Goal: Check status: Check status

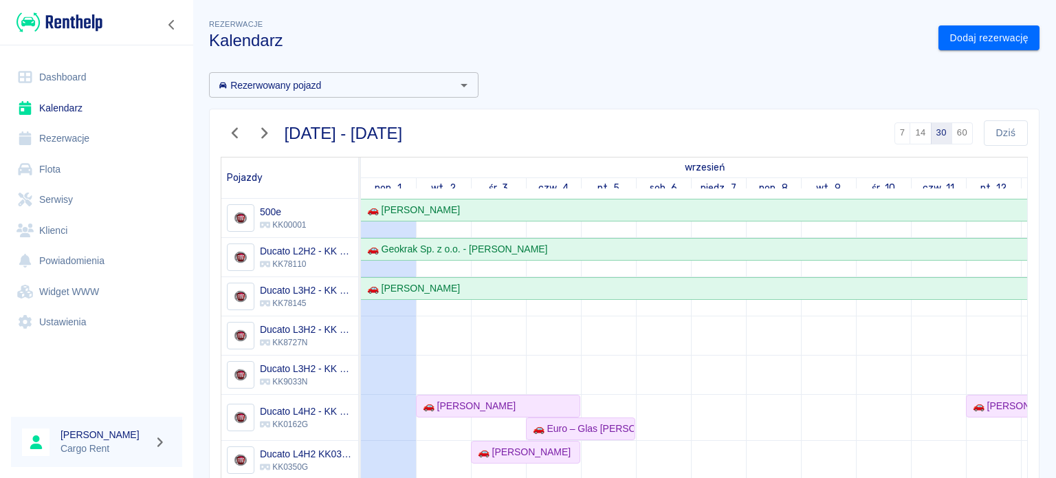
click at [63, 23] on img at bounding box center [60, 22] width 86 height 23
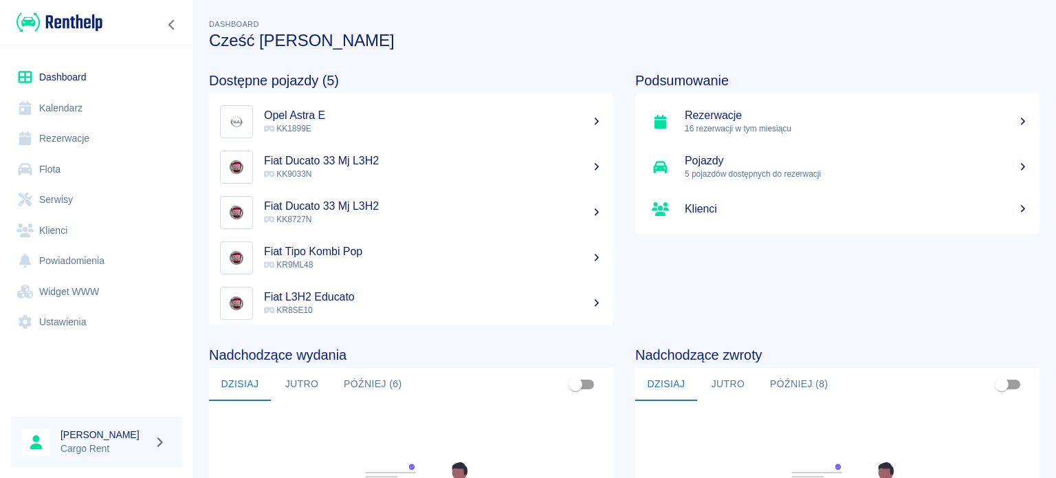
click at [57, 13] on img at bounding box center [60, 22] width 86 height 23
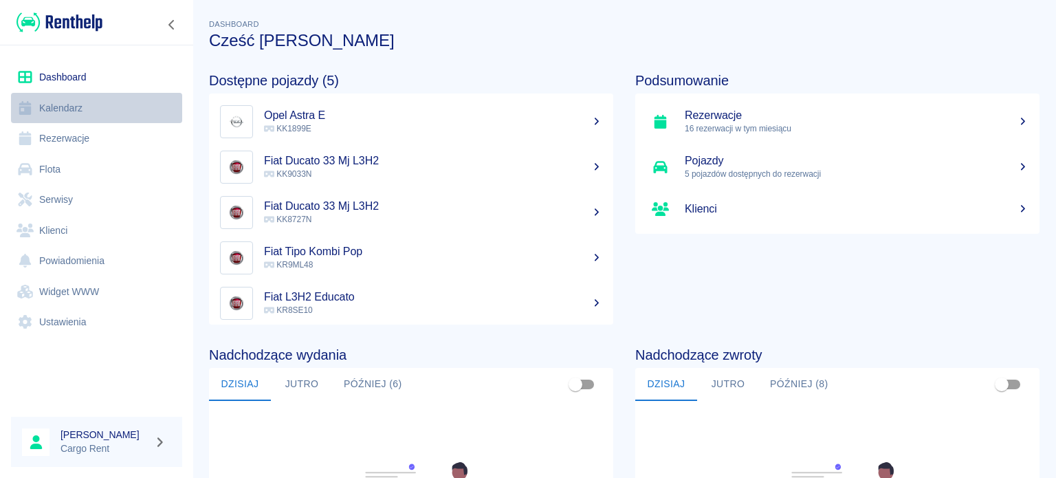
click at [72, 100] on link "Kalendarz" at bounding box center [96, 108] width 171 height 31
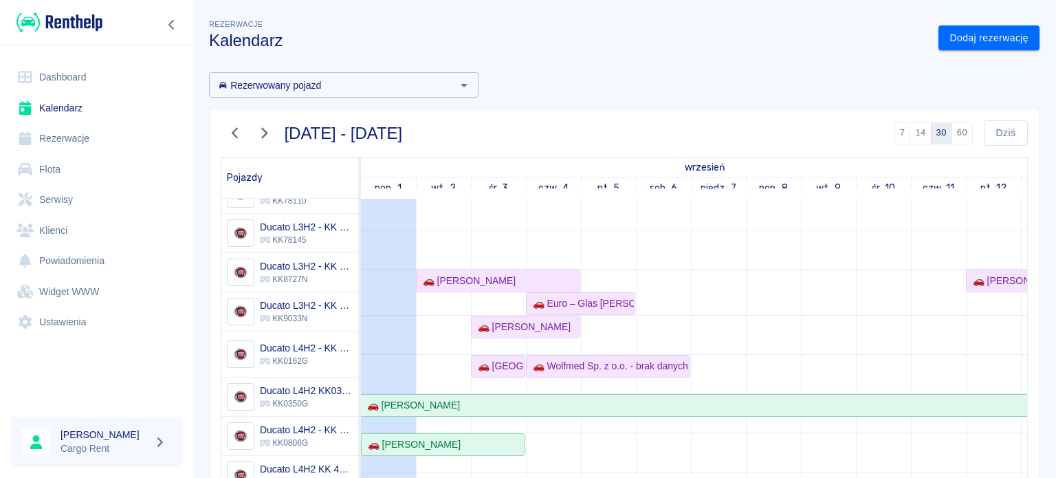
scroll to position [133, 0]
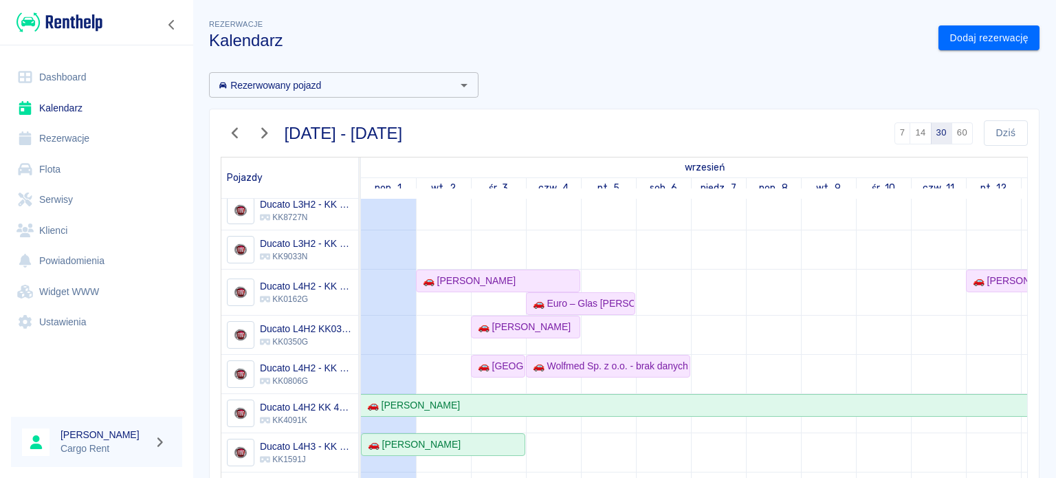
click at [242, 135] on icon "button" at bounding box center [235, 133] width 18 height 14
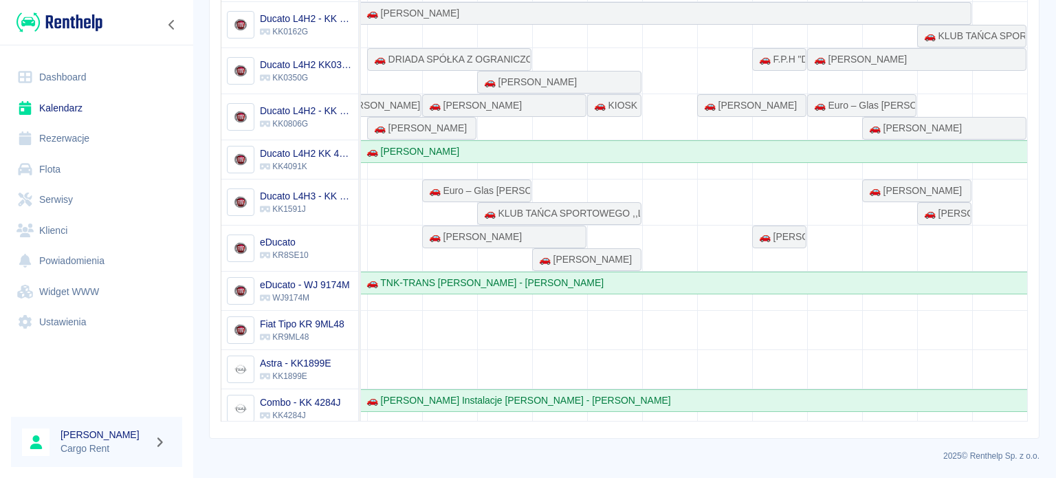
scroll to position [96, 0]
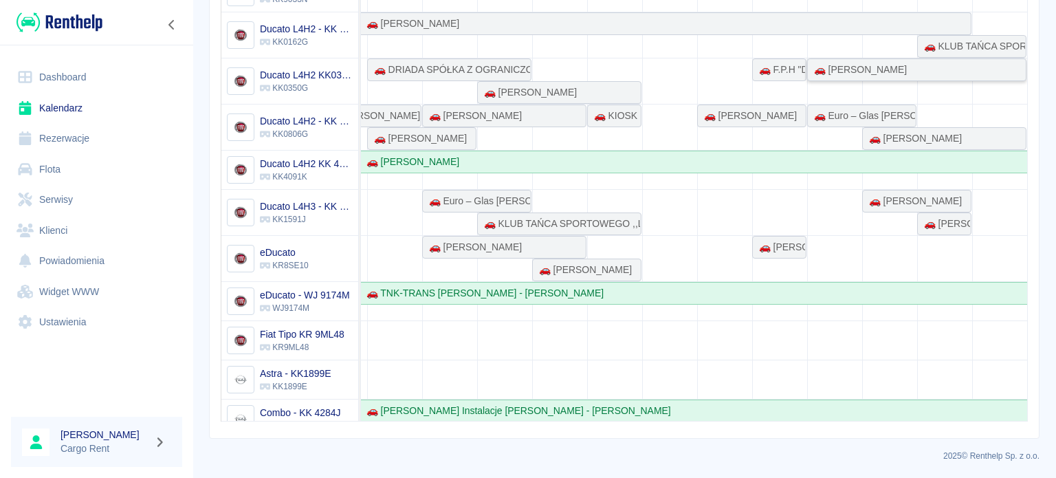
click at [880, 69] on div "🚗 [PERSON_NAME]" at bounding box center [858, 70] width 98 height 14
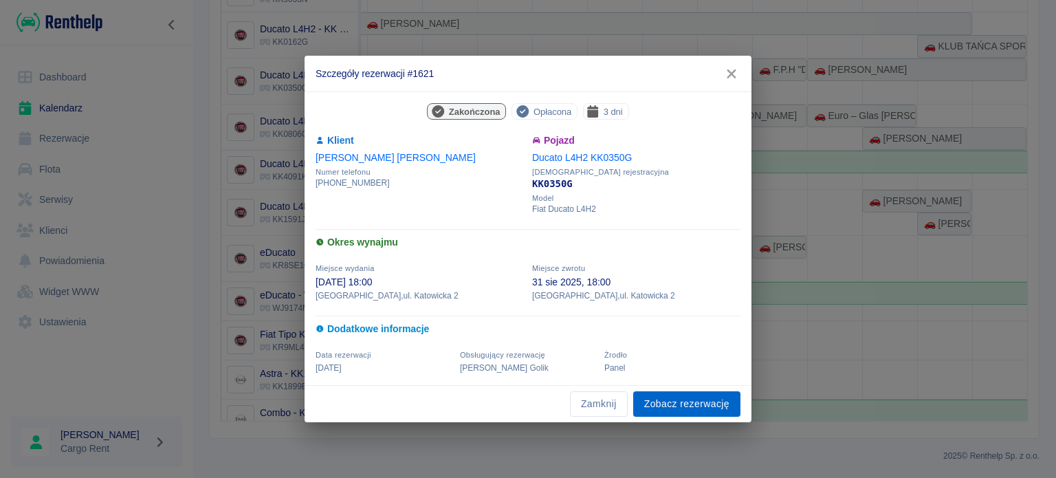
click at [686, 395] on link "Zobacz rezerwację" at bounding box center [686, 403] width 107 height 25
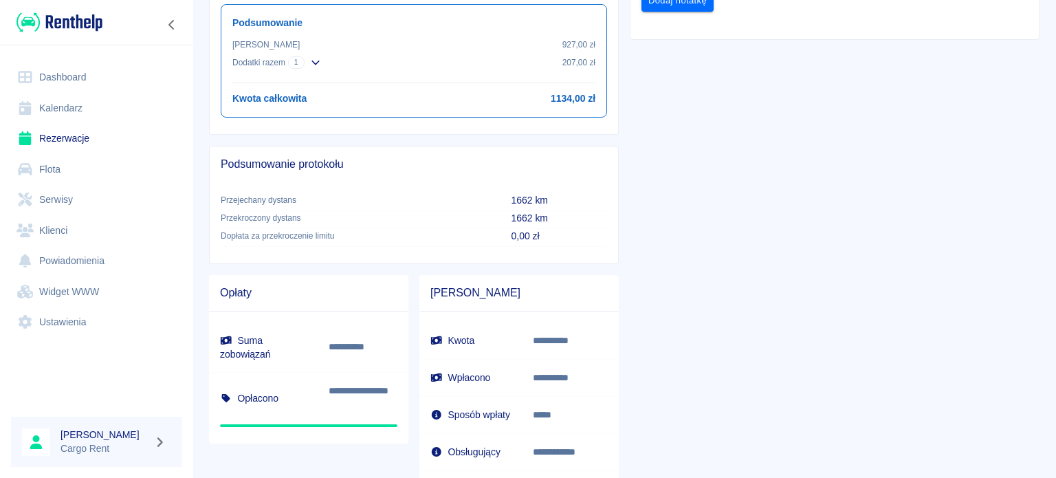
scroll to position [603, 0]
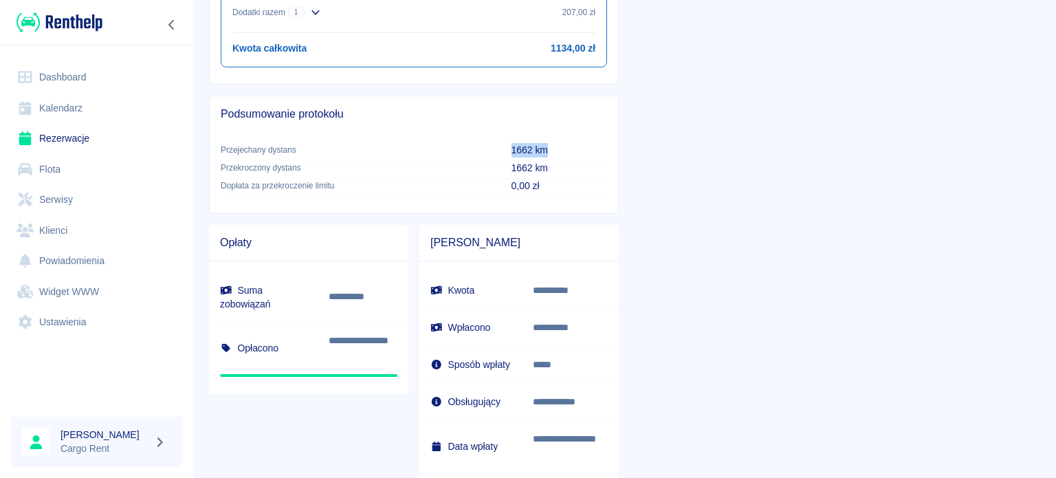
drag, startPoint x: 550, startPoint y: 148, endPoint x: 418, endPoint y: 145, distance: 132.0
click at [418, 145] on tr "Przejechany dystans 1662 km" at bounding box center [414, 152] width 386 height 18
click at [418, 145] on p "Przejechany dystans" at bounding box center [355, 150] width 269 height 12
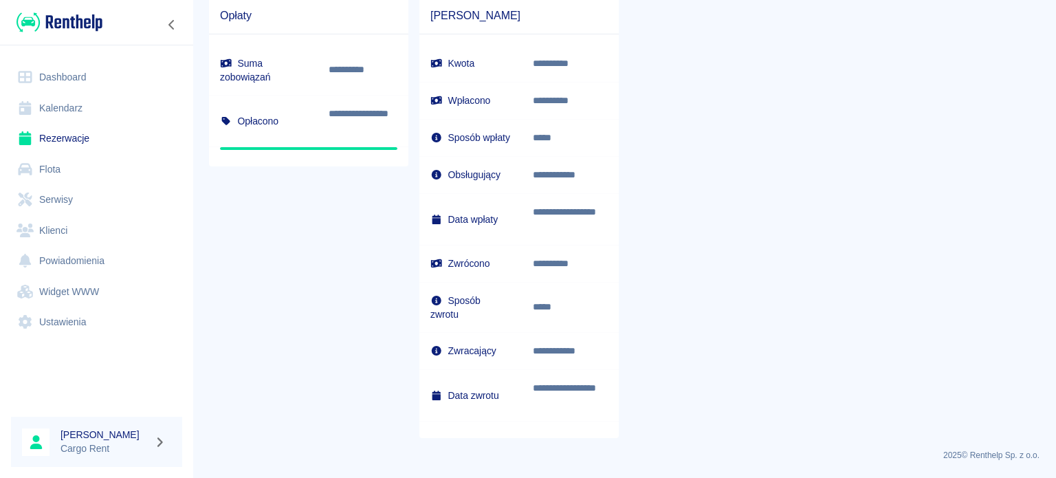
scroll to position [0, 0]
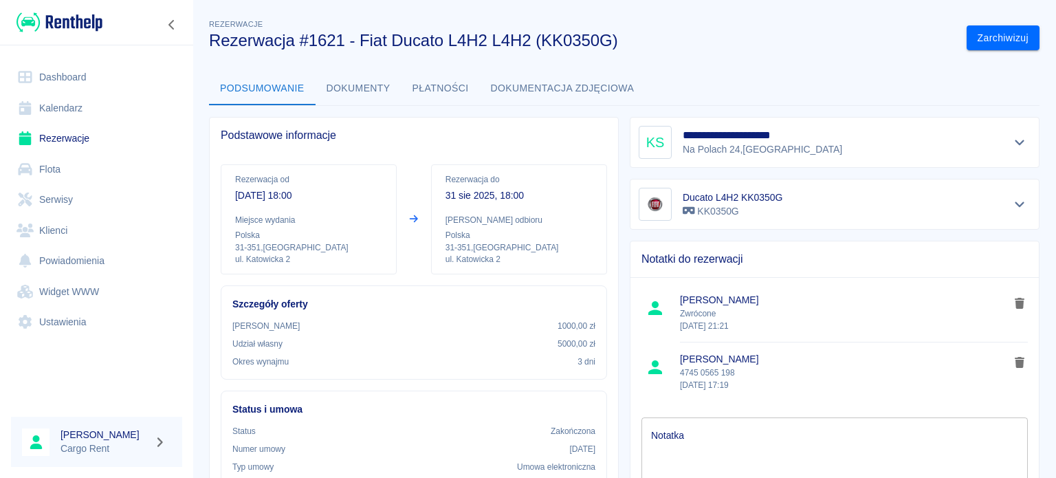
click at [86, 112] on link "Kalendarz" at bounding box center [96, 108] width 171 height 31
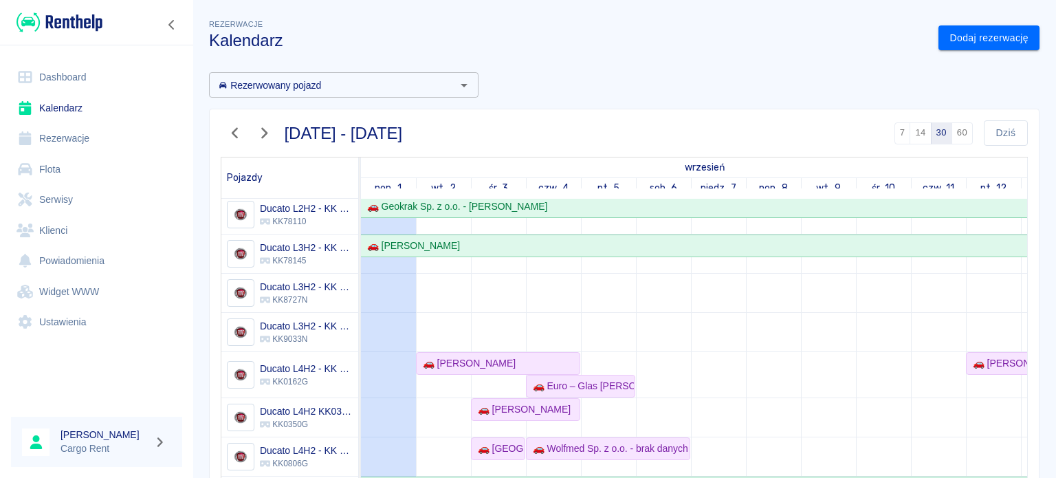
scroll to position [79, 0]
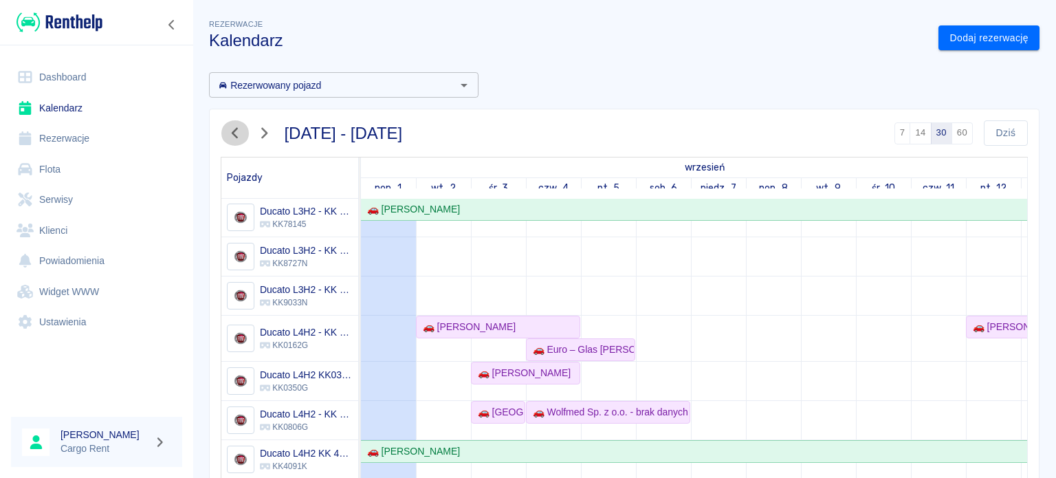
click at [238, 139] on icon "button" at bounding box center [235, 133] width 18 height 14
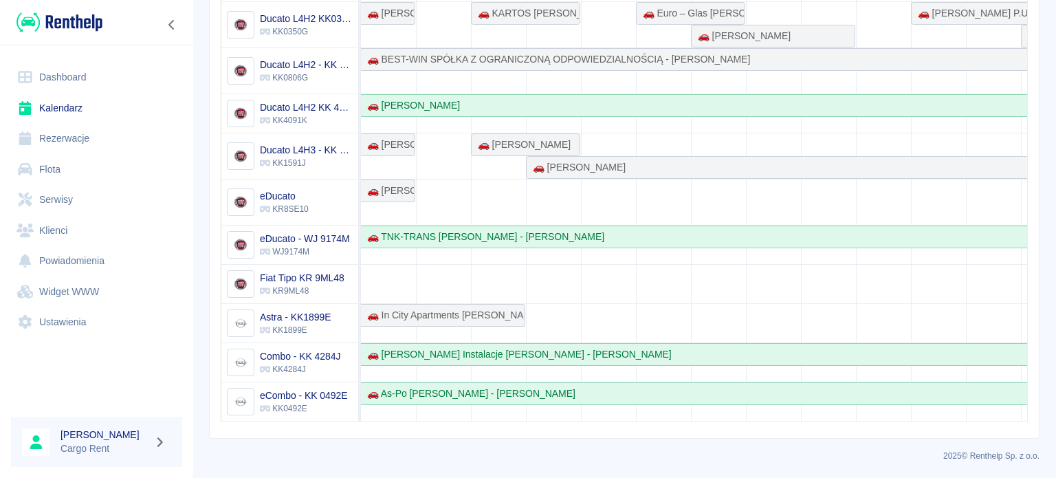
scroll to position [0, 0]
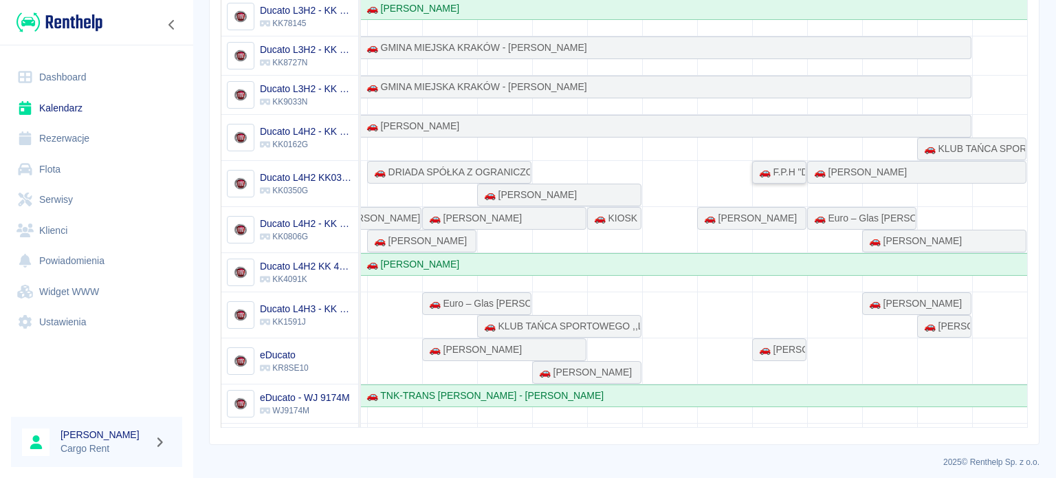
click at [762, 168] on div "🚗 F.P.H "DIL" [PERSON_NAME] - [PERSON_NAME]" at bounding box center [780, 172] width 52 height 14
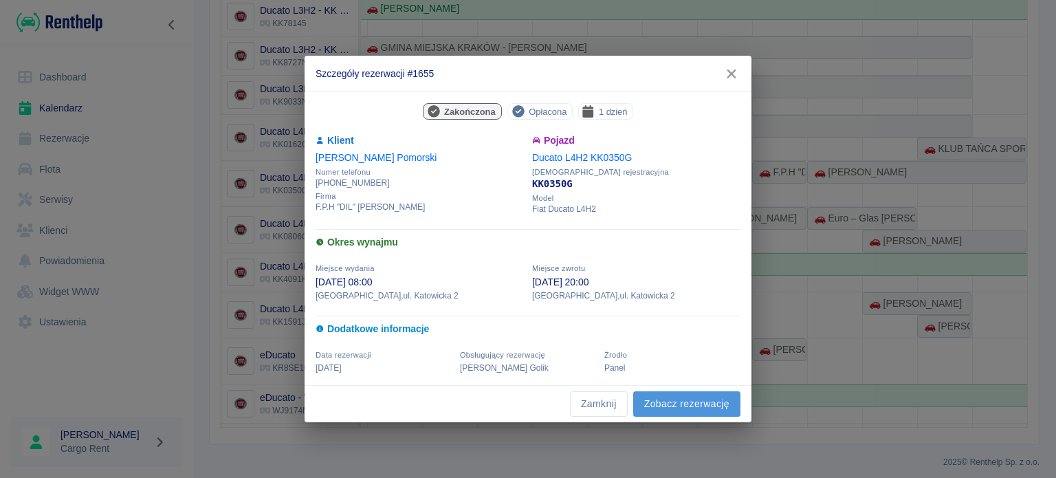
click at [721, 402] on link "Zobacz rezerwację" at bounding box center [686, 403] width 107 height 25
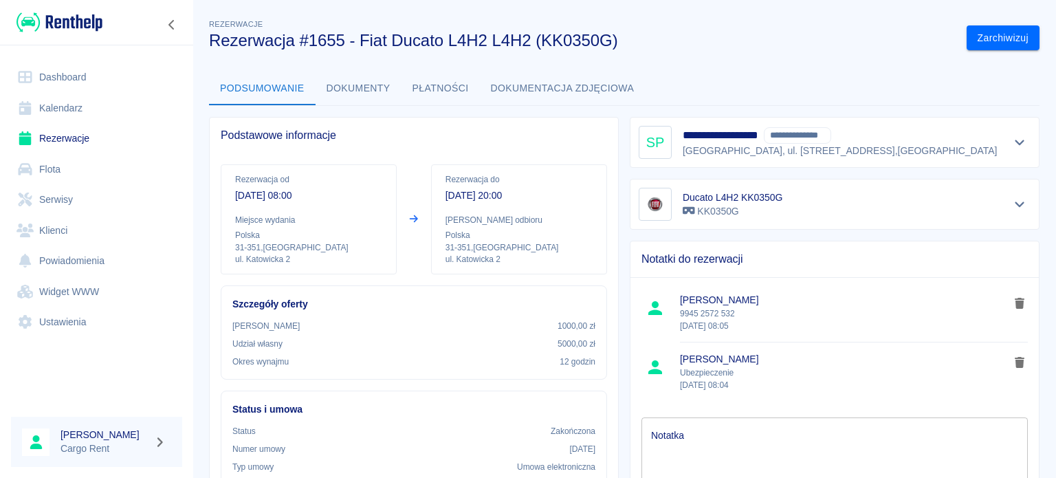
click at [84, 15] on img at bounding box center [60, 22] width 86 height 23
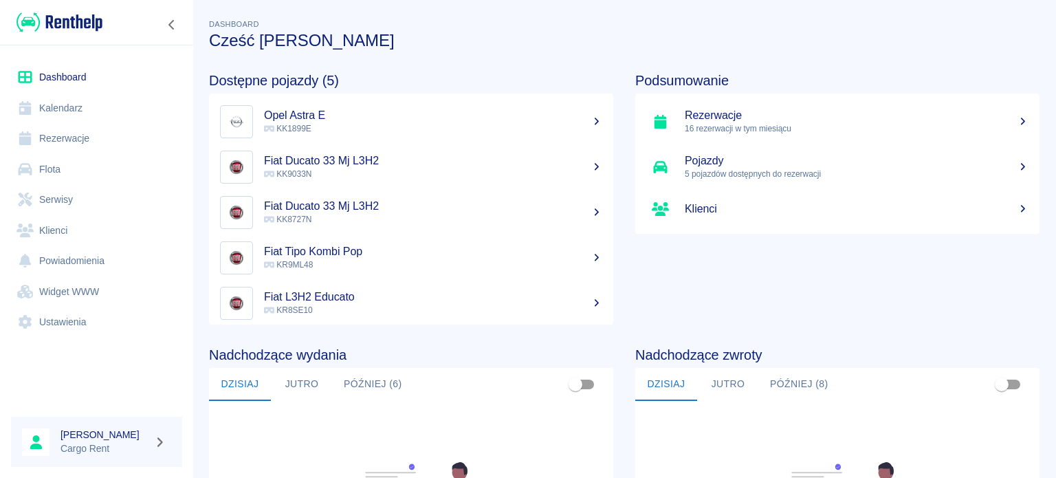
click at [50, 115] on link "Kalendarz" at bounding box center [96, 108] width 171 height 31
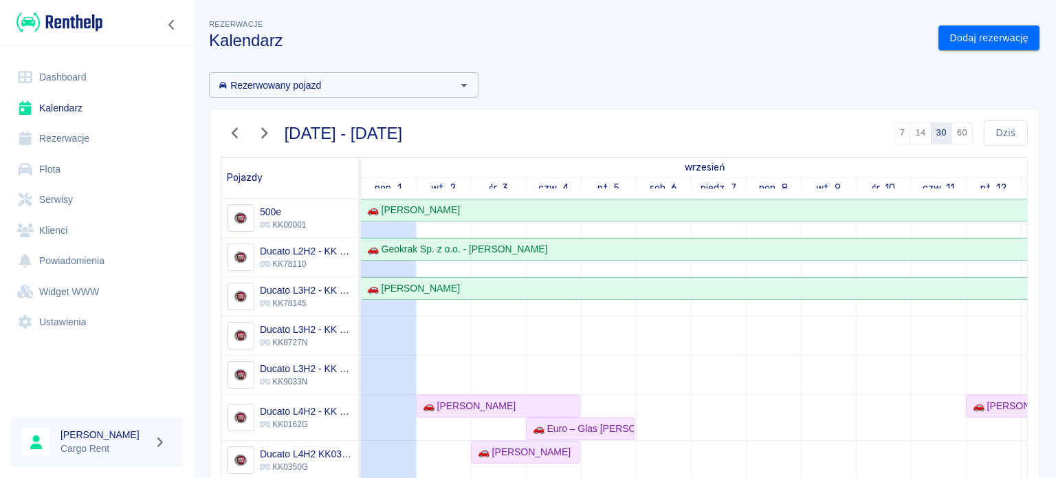
click at [59, 25] on img at bounding box center [60, 22] width 86 height 23
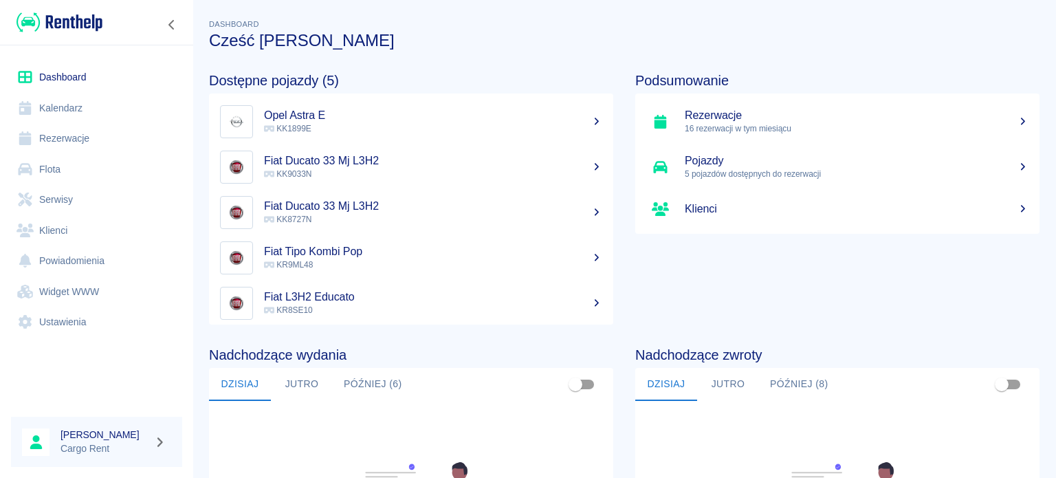
click at [99, 115] on link "Kalendarz" at bounding box center [96, 108] width 171 height 31
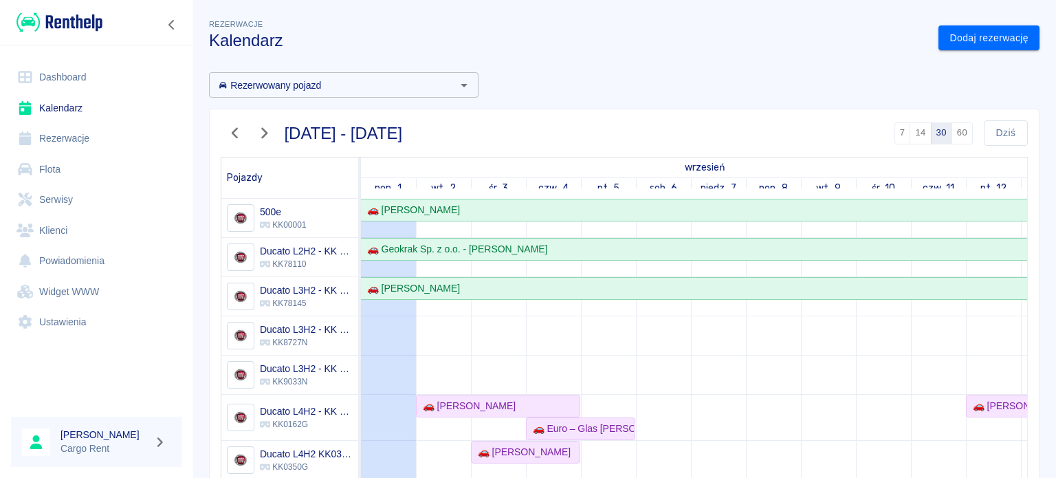
click at [39, 21] on img at bounding box center [60, 22] width 86 height 23
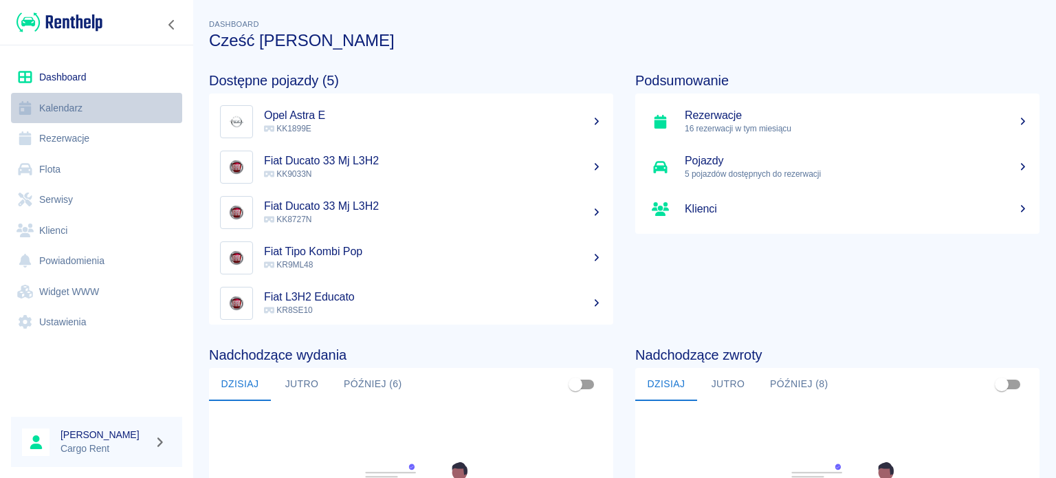
click at [40, 111] on link "Kalendarz" at bounding box center [96, 108] width 171 height 31
